Goal: Find specific page/section: Find specific page/section

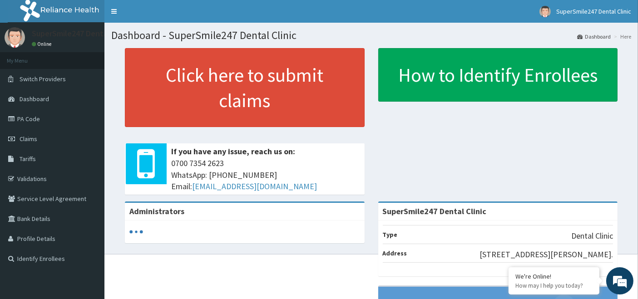
click at [30, 142] on span "Claims" at bounding box center [29, 139] width 18 height 8
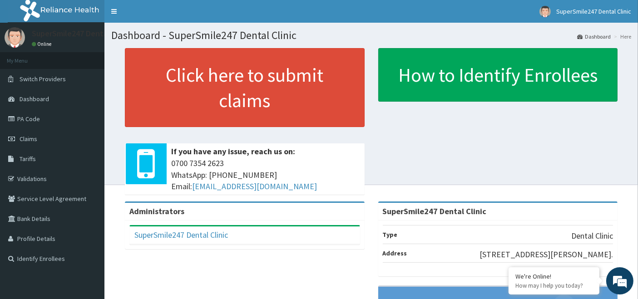
click at [32, 120] on link "PA Code" at bounding box center [52, 119] width 104 height 20
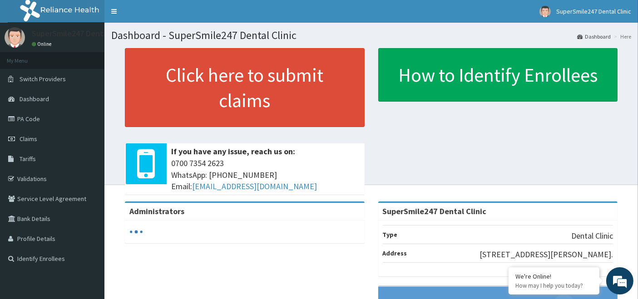
click at [40, 163] on link "Tariffs" at bounding box center [52, 159] width 104 height 20
